Goal: Task Accomplishment & Management: Use online tool/utility

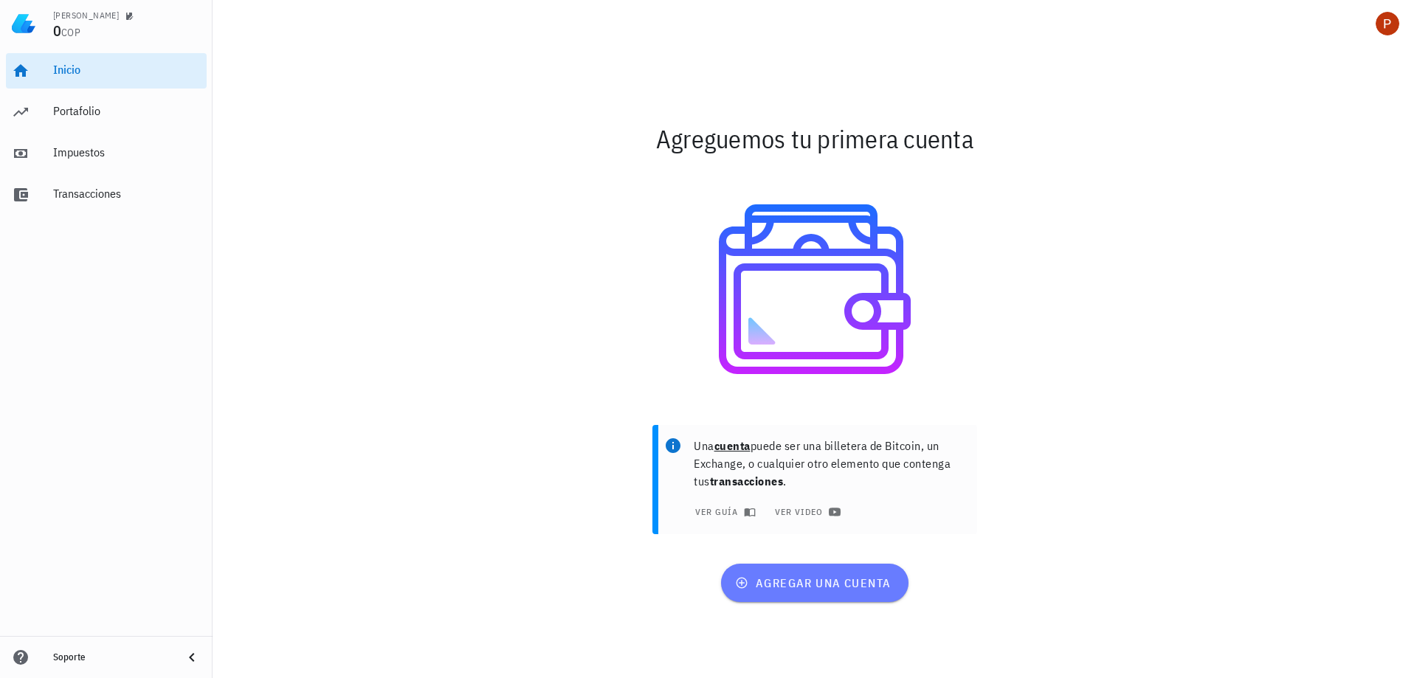
click at [782, 587] on span "agregar una cuenta" at bounding box center [814, 583] width 153 height 15
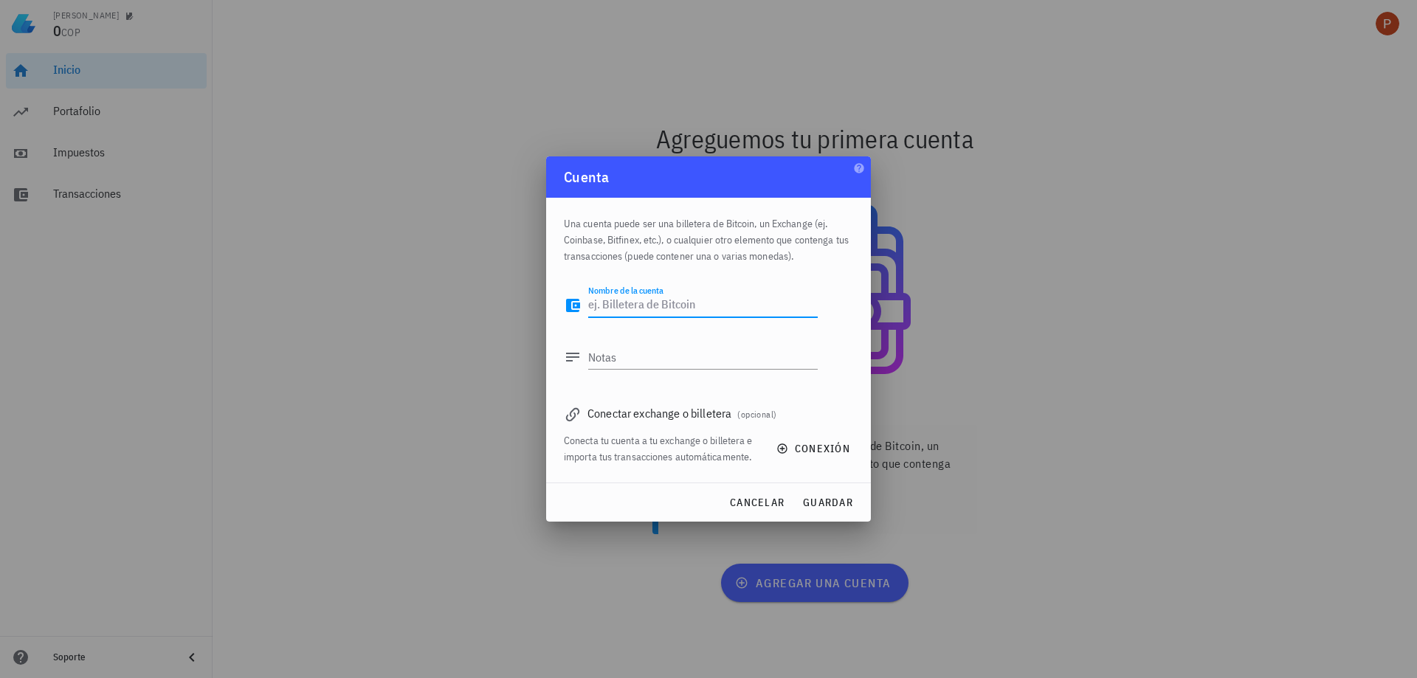
click at [641, 308] on textarea "Nombre de la cuenta" at bounding box center [703, 306] width 230 height 24
type textarea "OKX"
click at [798, 451] on span "conexión" at bounding box center [814, 448] width 71 height 13
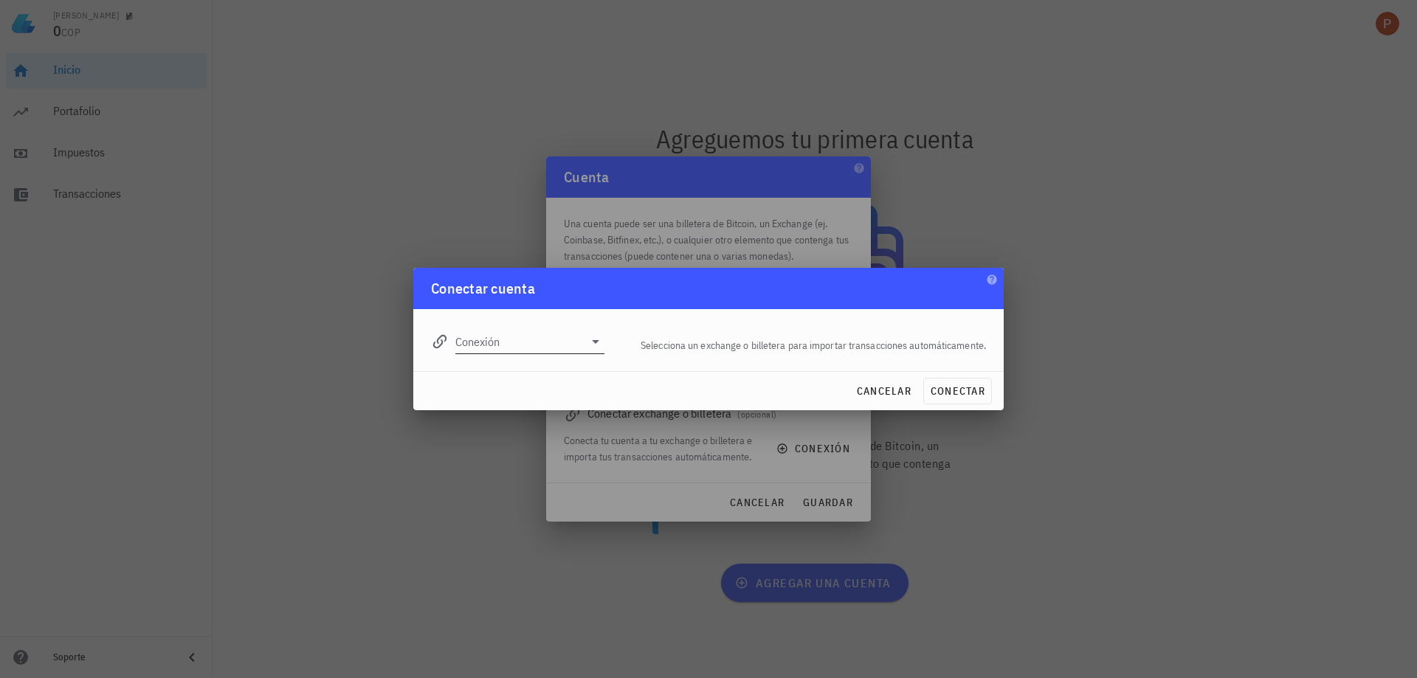
click at [531, 328] on div "Conexión" at bounding box center [517, 337] width 173 height 32
click at [531, 342] on input "Conexión" at bounding box center [519, 342] width 128 height 24
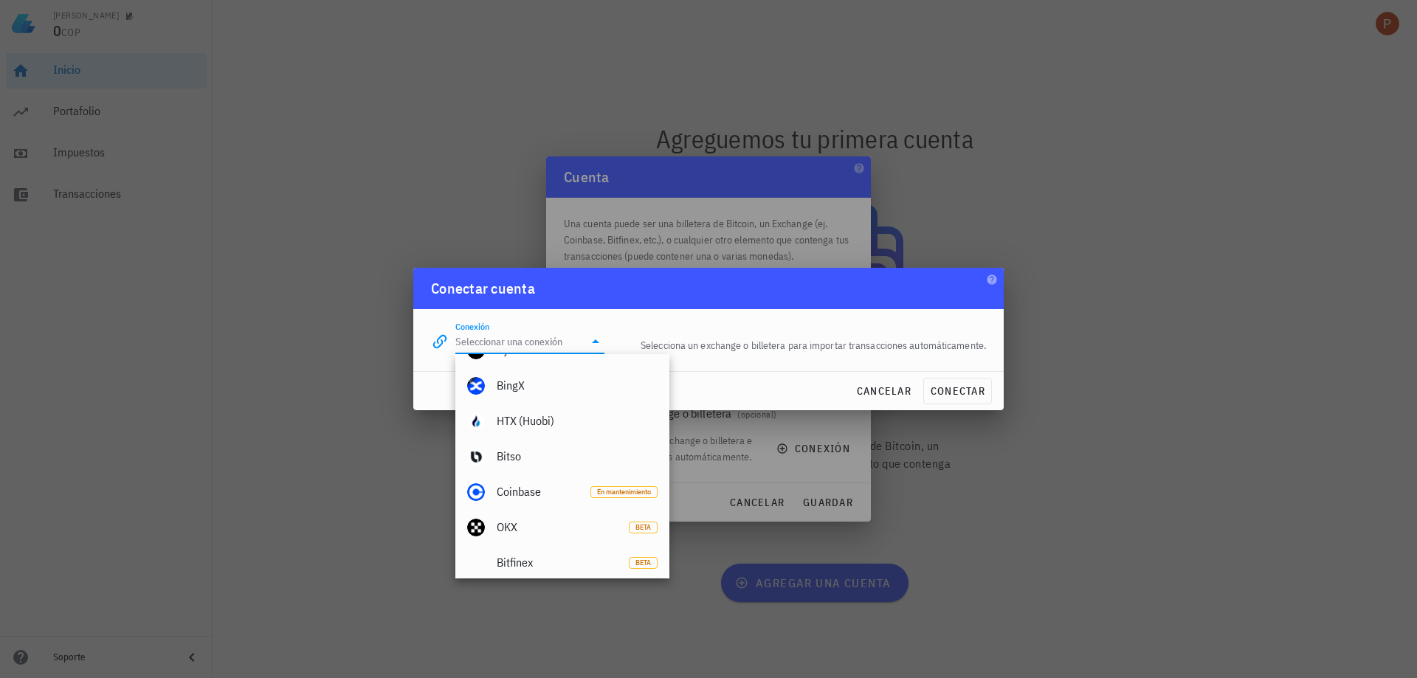
scroll to position [369, 0]
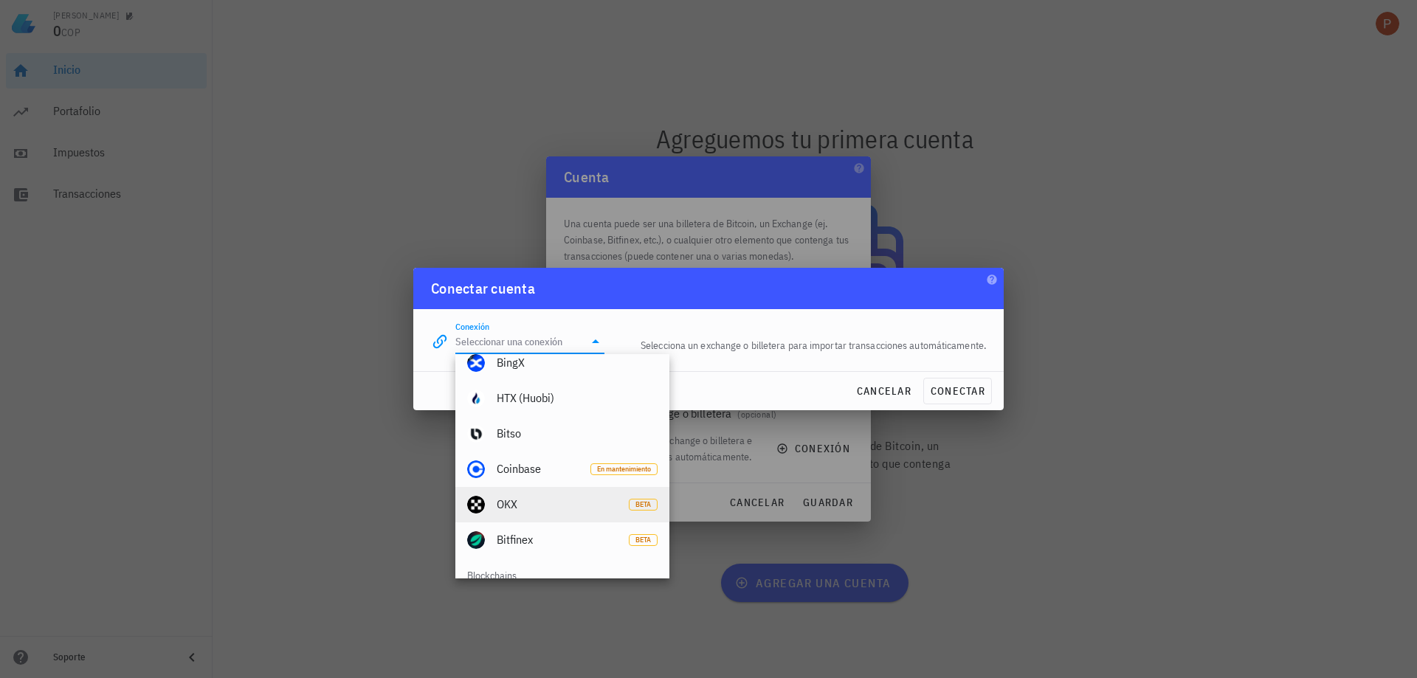
click at [547, 501] on div "OKX" at bounding box center [557, 504] width 120 height 14
type input "OKX"
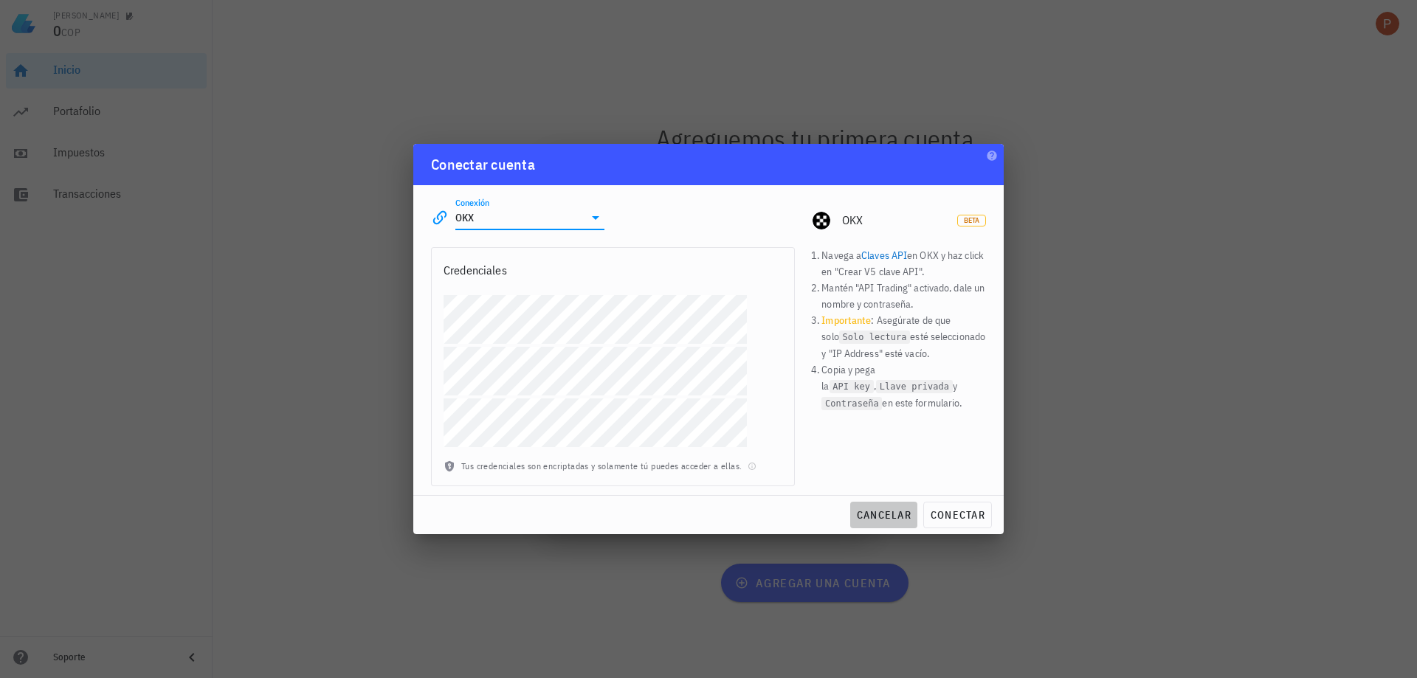
click at [875, 513] on span "cancelar" at bounding box center [883, 515] width 55 height 13
